Goal: Task Accomplishment & Management: Use online tool/utility

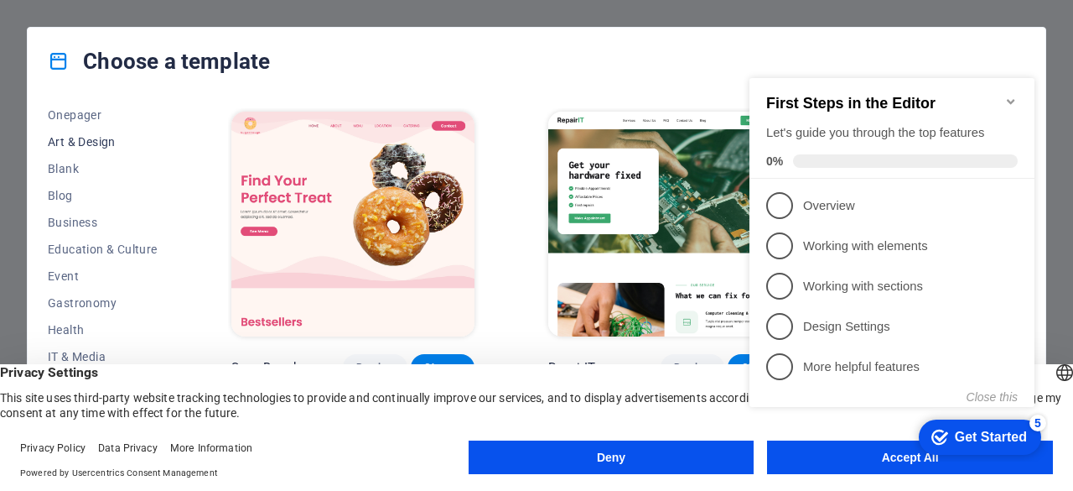
scroll to position [252, 0]
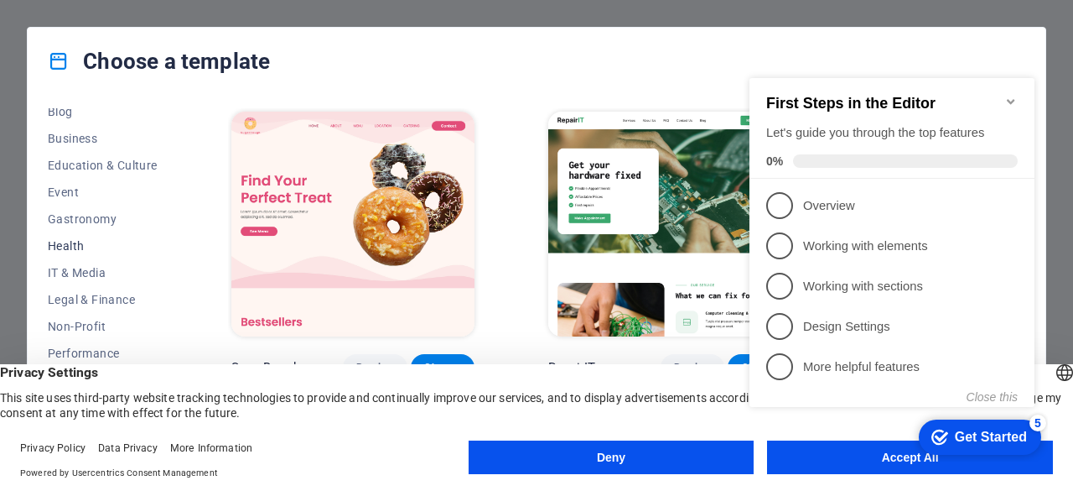
click at [84, 247] on span "Health" at bounding box center [103, 245] width 110 height 13
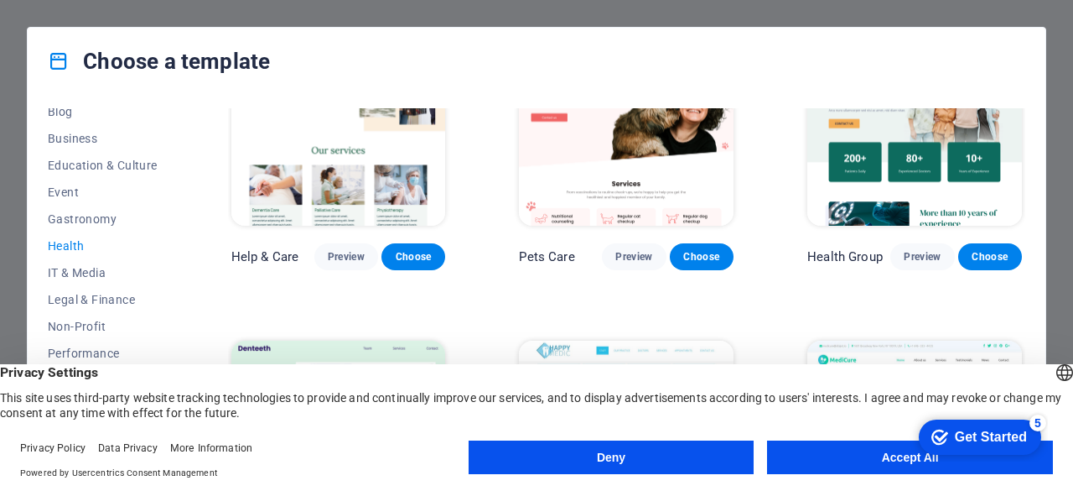
scroll to position [161, 0]
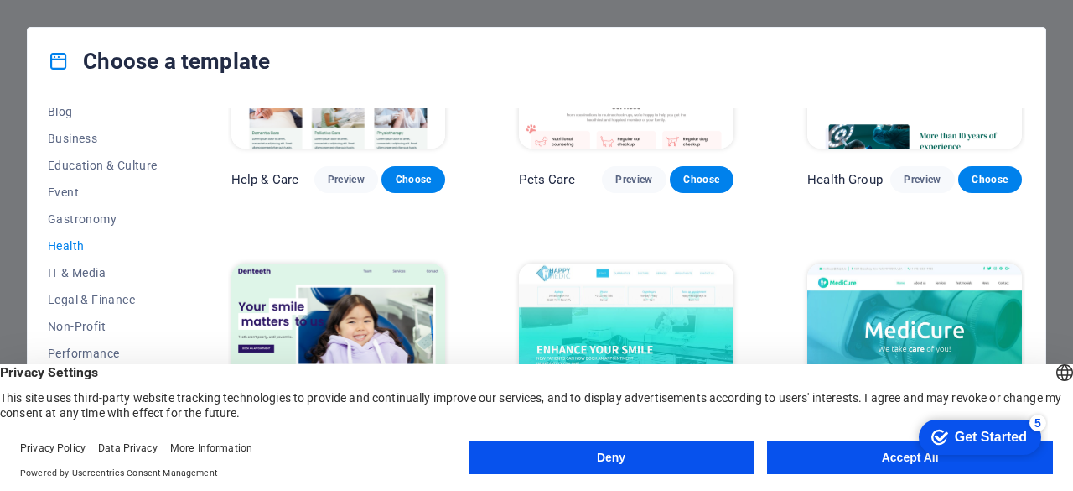
click at [832, 447] on button "Accept All" at bounding box center [910, 457] width 286 height 34
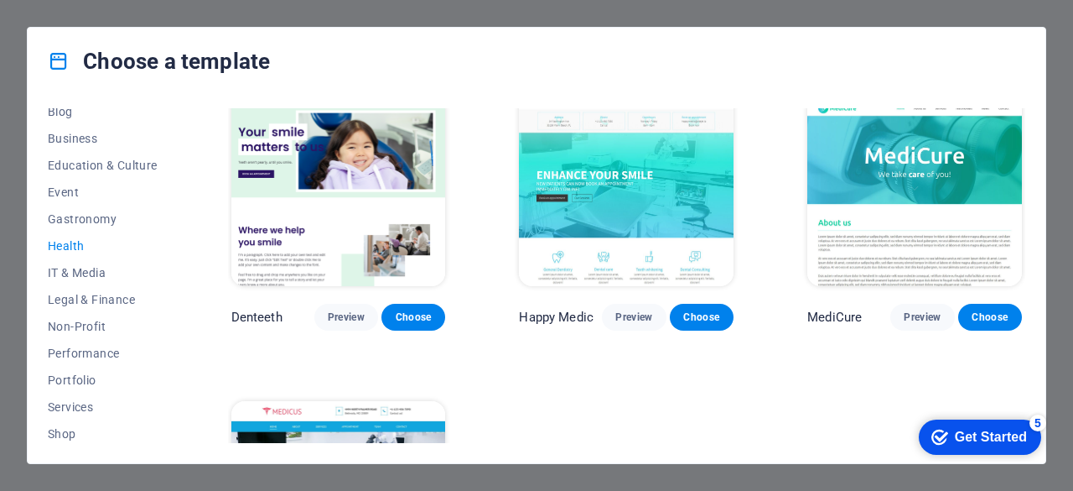
scroll to position [345, 0]
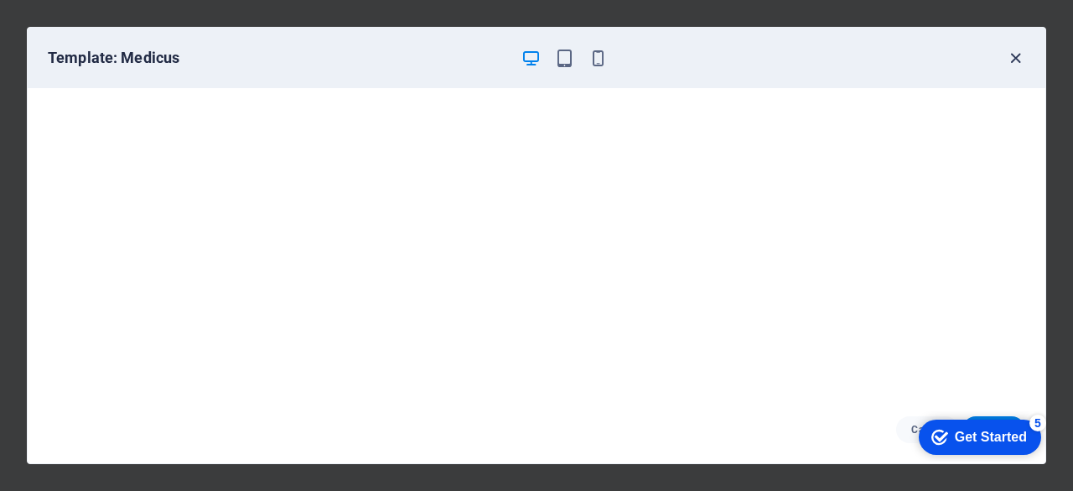
click at [1015, 59] on icon "button" at bounding box center [1015, 58] width 19 height 19
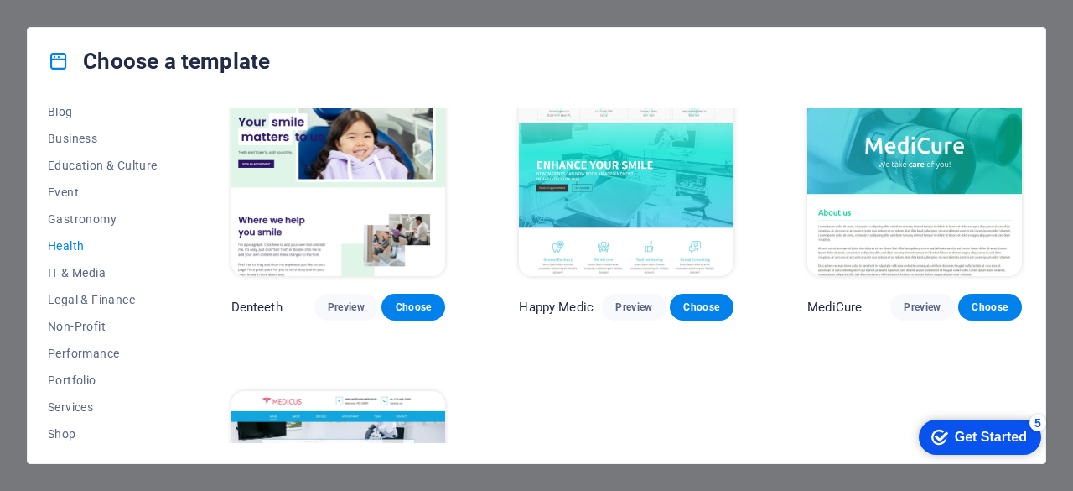
scroll to position [0, 0]
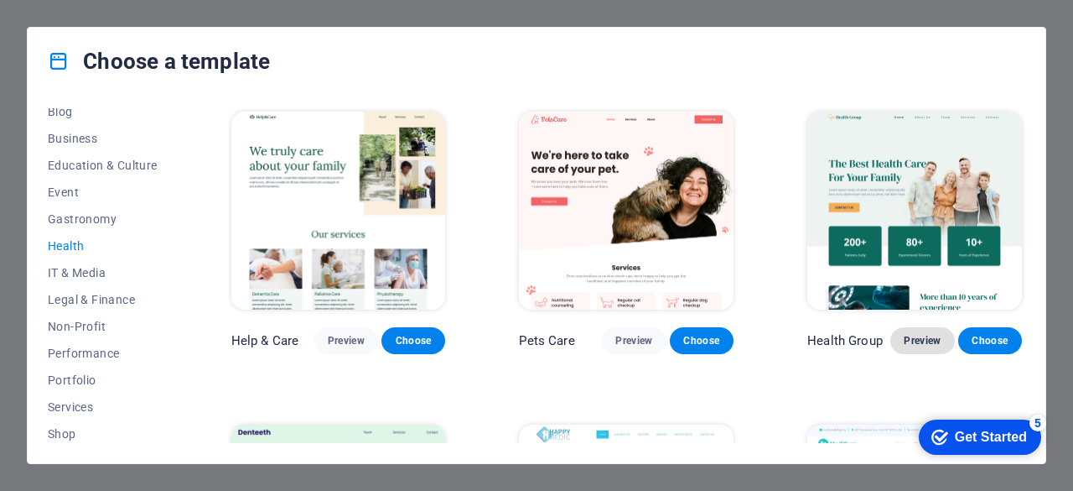
click at [927, 336] on span "Preview" at bounding box center [922, 340] width 37 height 13
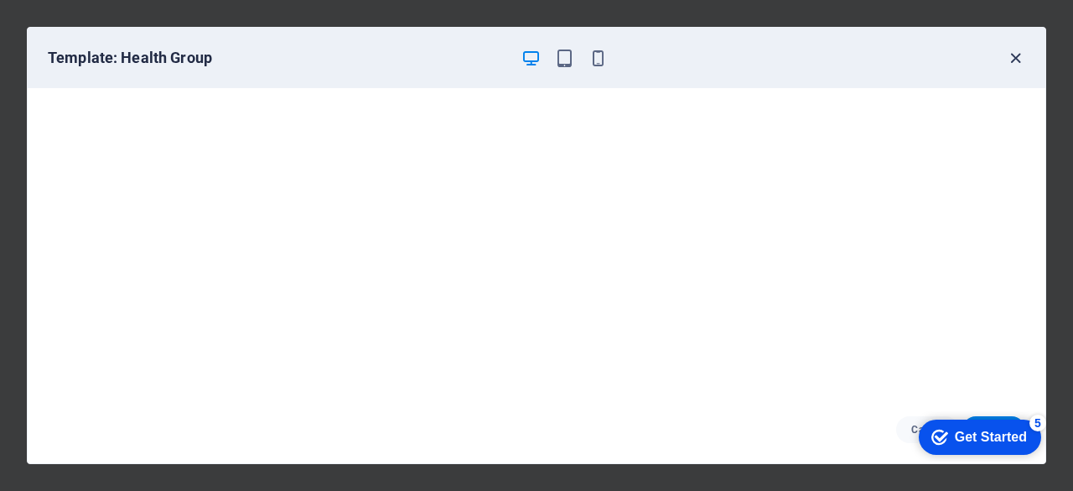
click at [1015, 56] on icon "button" at bounding box center [1015, 58] width 19 height 19
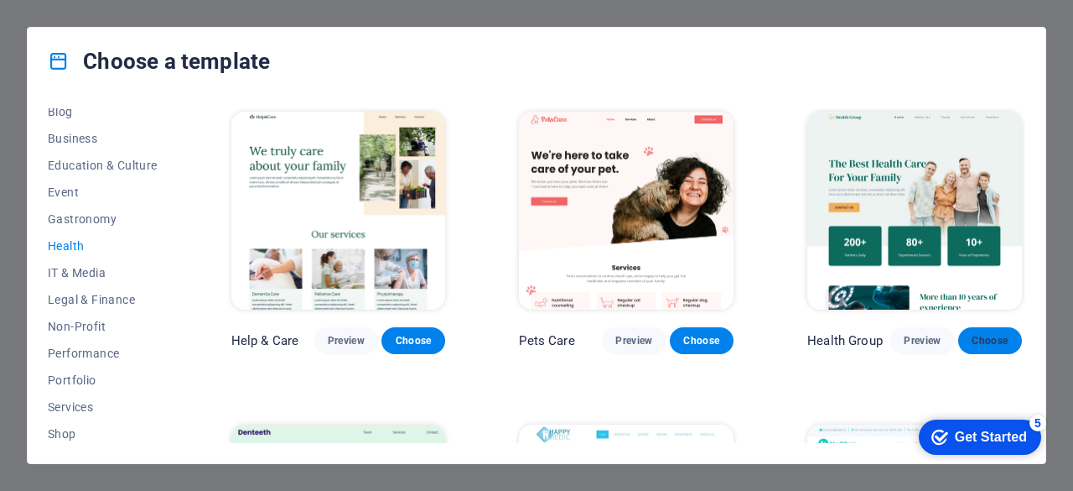
click at [980, 334] on span "Choose" at bounding box center [990, 340] width 37 height 13
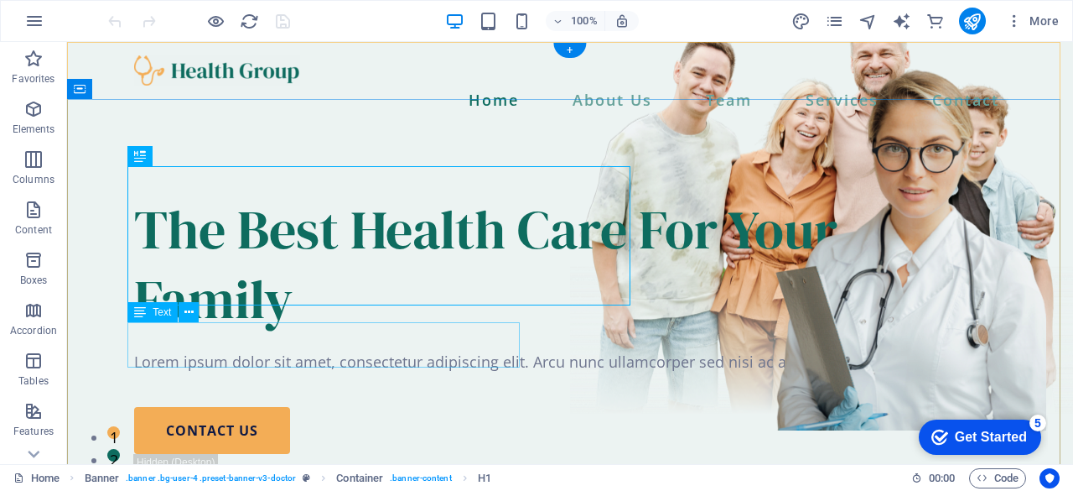
click at [464, 351] on div "Lorem ipsum dolor sit amet, consectetur adipiscing elit. Arcu nunc ullamcorper …" at bounding box center [570, 362] width 872 height 23
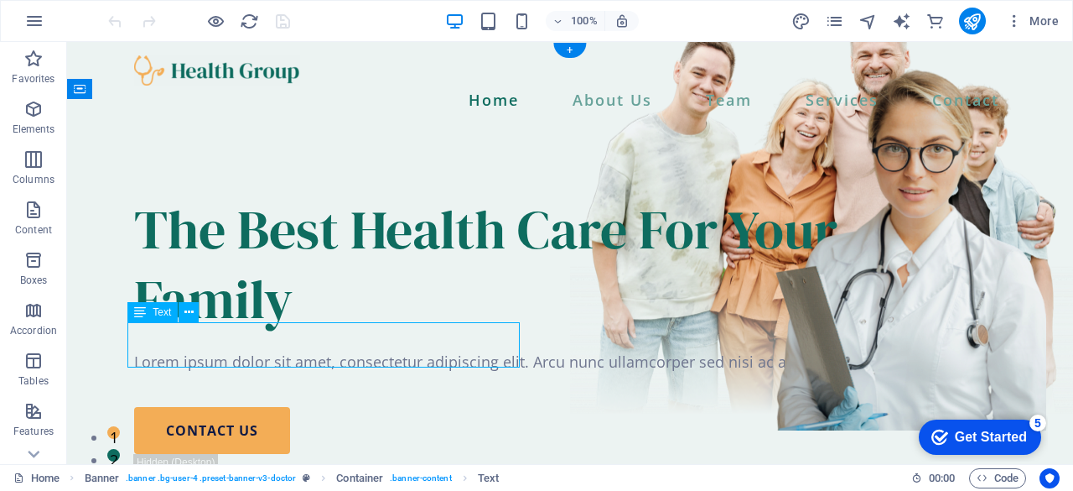
click at [464, 351] on div "Lorem ipsum dolor sit amet, consectetur adipiscing elit. Arcu nunc ullamcorper …" at bounding box center [570, 362] width 872 height 23
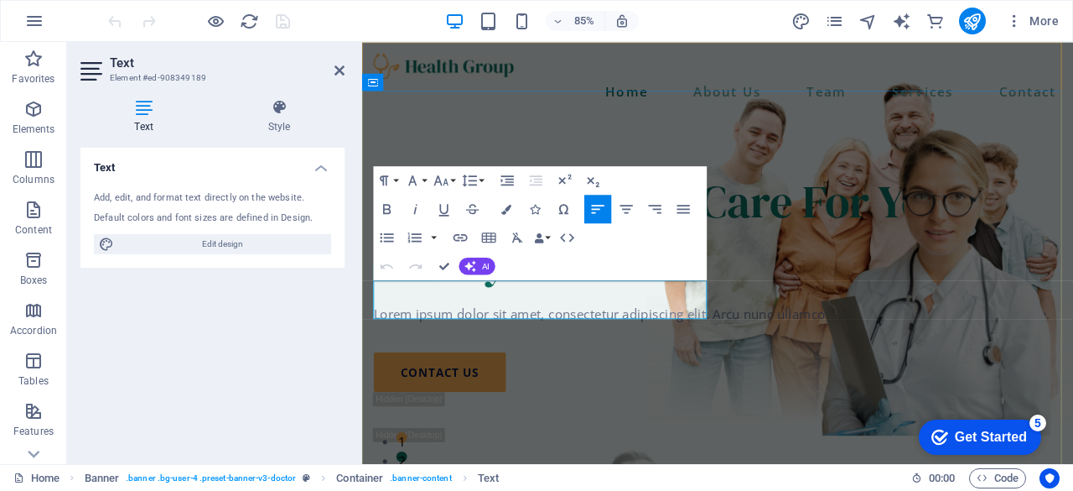
click at [486, 351] on p "Lorem ipsum dolor sit amet, consectetur adipiscing elit. Arcu nunc ullamcorper …" at bounding box center [781, 362] width 810 height 23
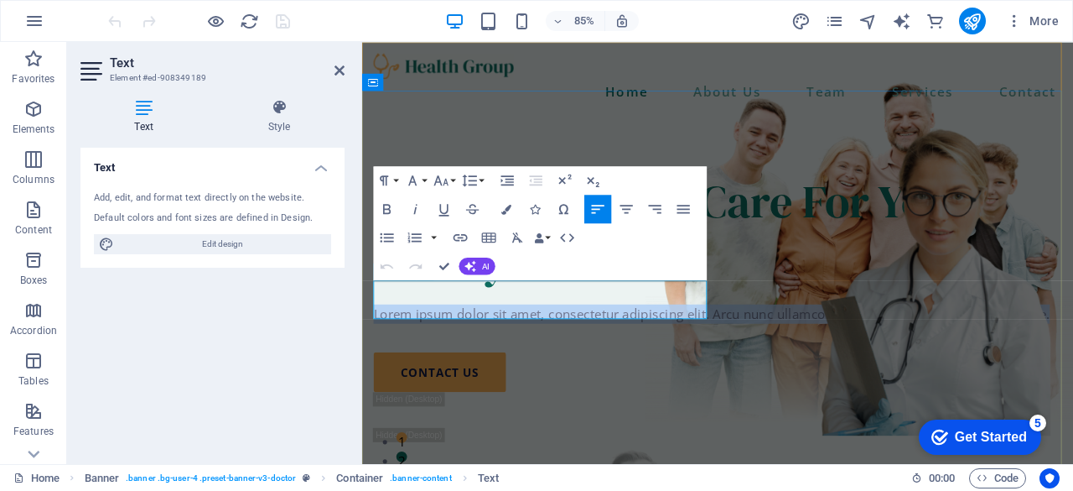
click at [487, 351] on p "Lorem ipsum dolor sit amet, consectetur adipiscing elit. Arcu nunc ullamcorper …" at bounding box center [781, 362] width 810 height 23
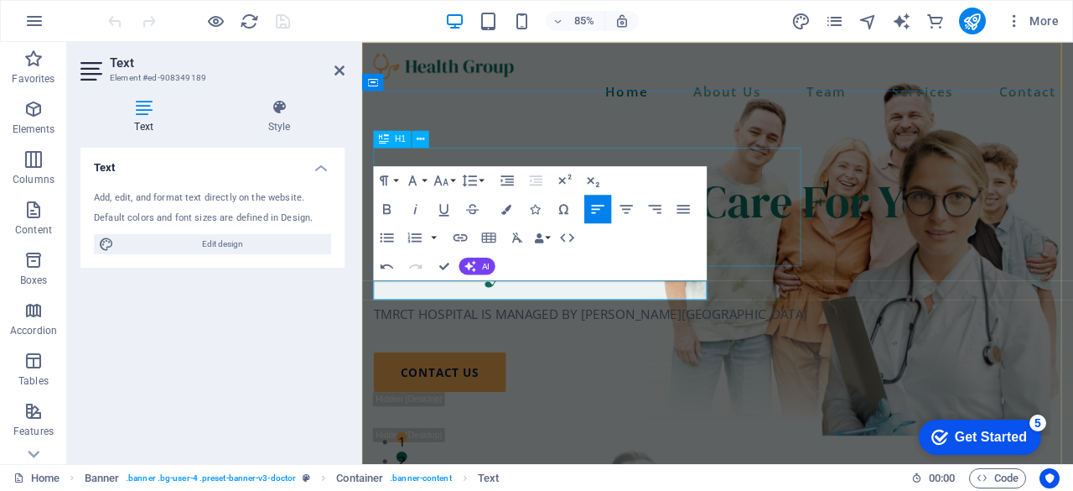
click at [858, 275] on div "The Best Health Care For Your Family" at bounding box center [781, 264] width 810 height 139
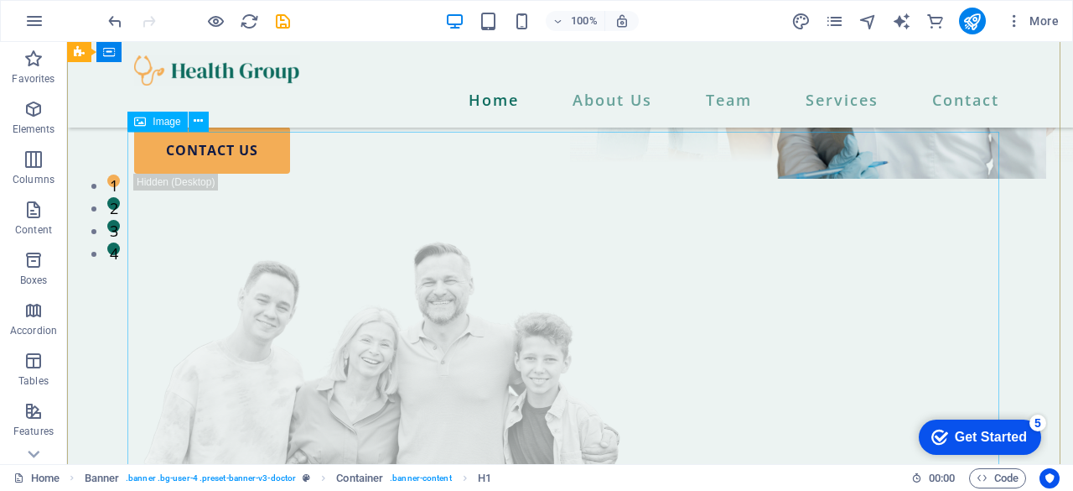
scroll to position [335, 0]
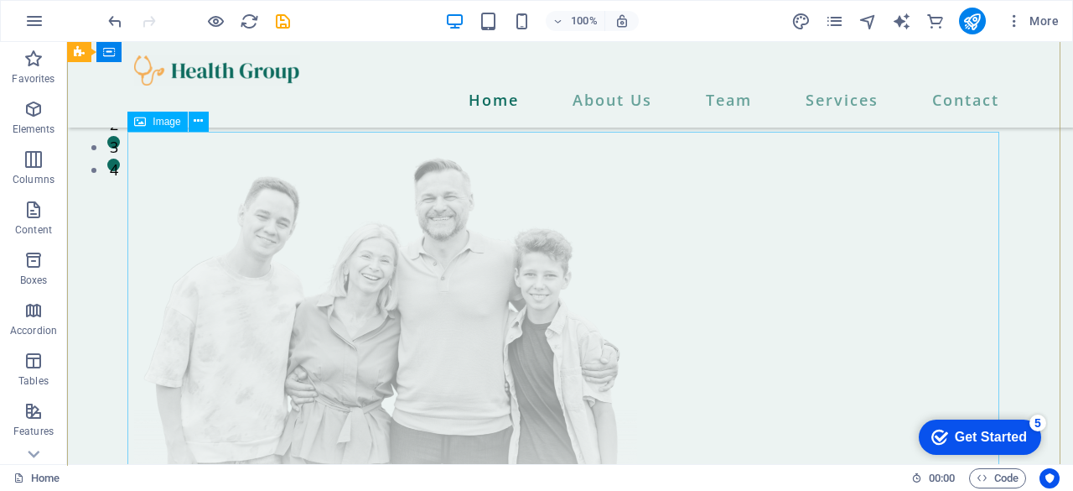
click at [481, 306] on figure at bounding box center [570, 344] width 872 height 425
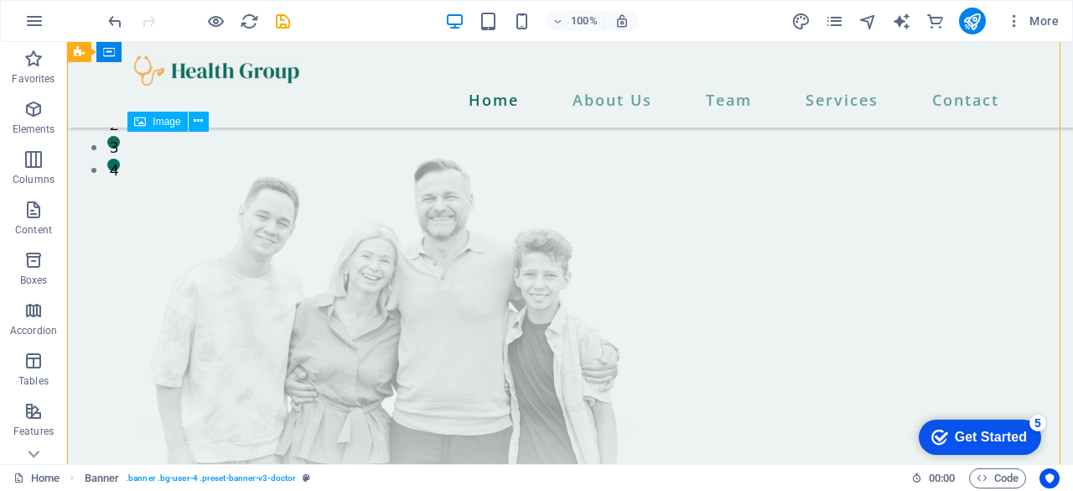
click at [654, 296] on figure at bounding box center [570, 344] width 872 height 425
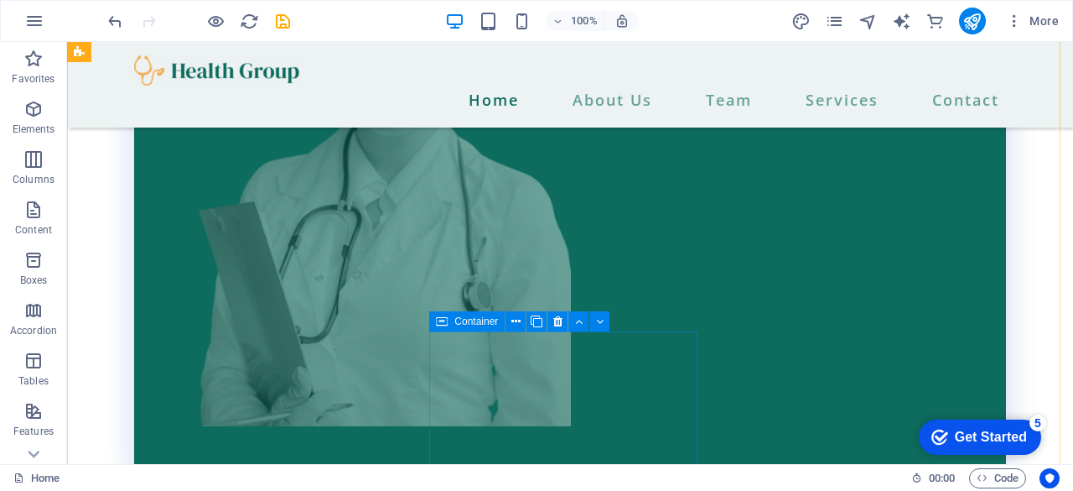
scroll to position [3354, 0]
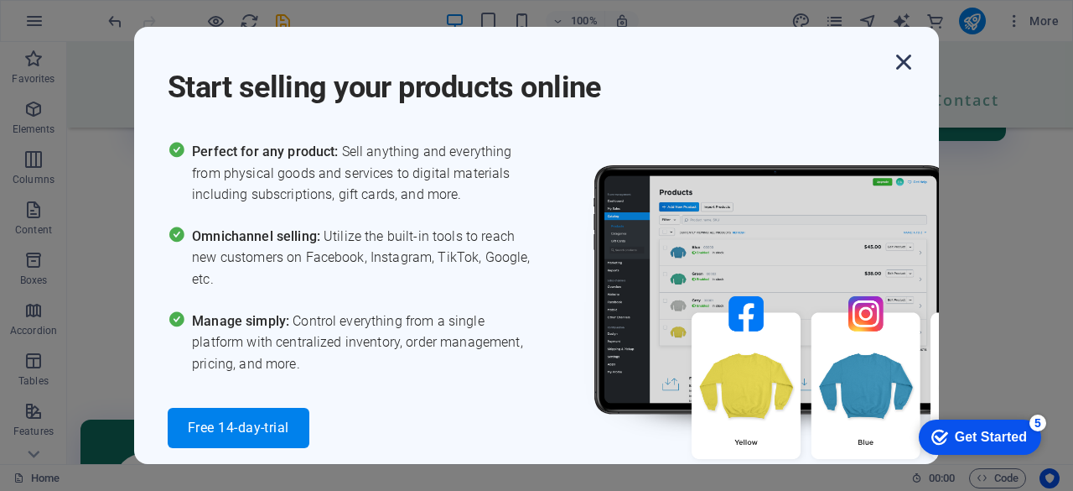
click at [900, 65] on icon "button" at bounding box center [904, 62] width 30 height 30
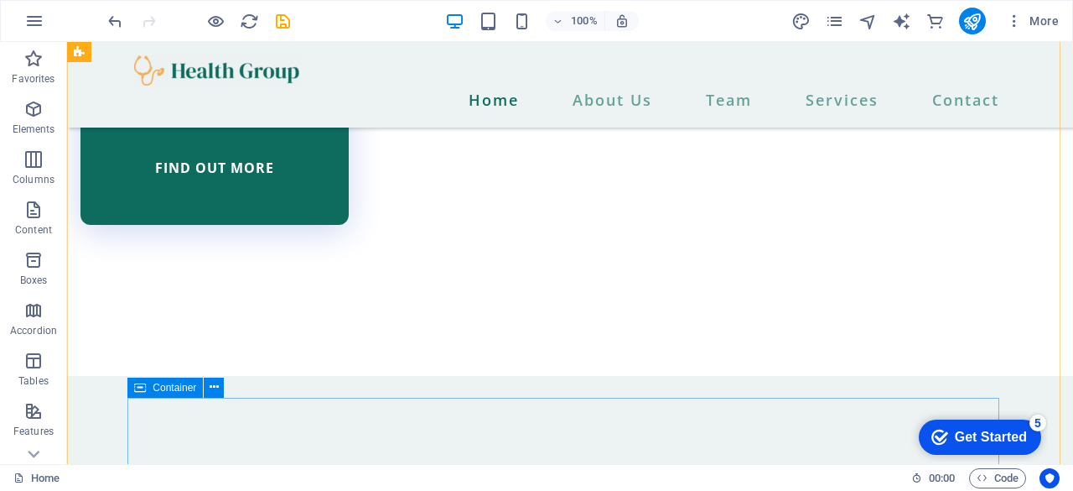
scroll to position [5590, 0]
